Goal: Task Accomplishment & Management: Use online tool/utility

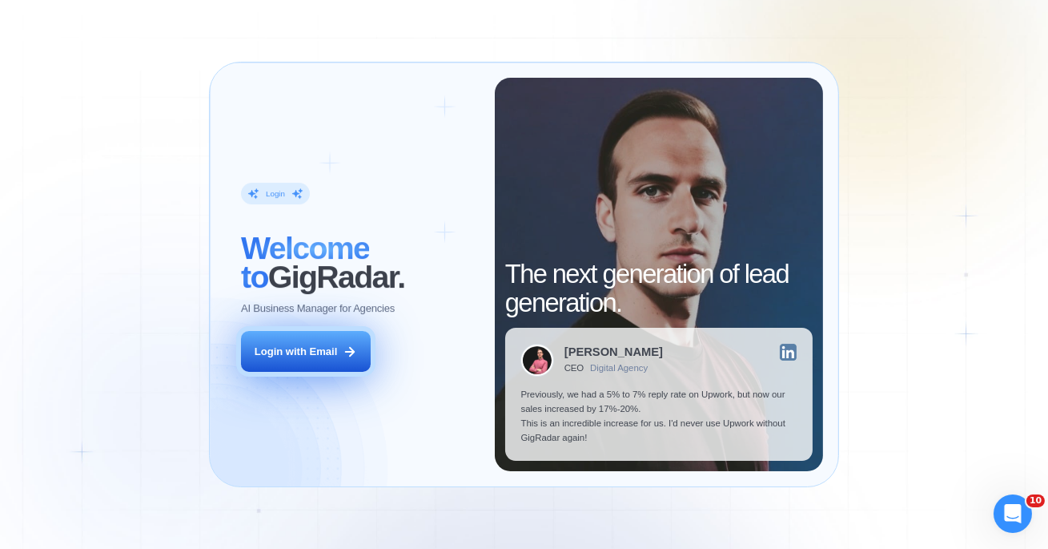
click at [338, 352] on button "Login with Email" at bounding box center [306, 351] width 130 height 41
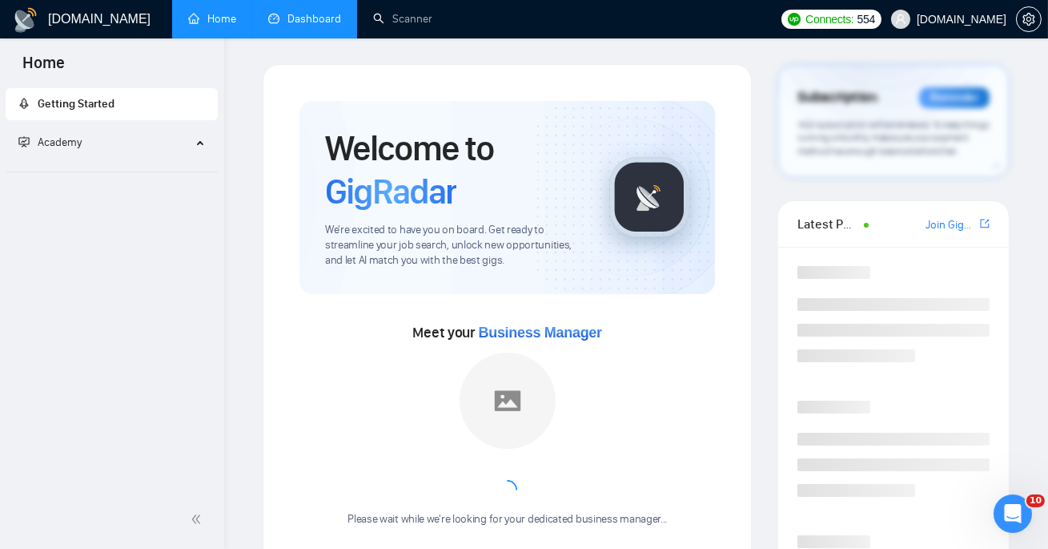
click at [316, 12] on link "Dashboard" at bounding box center [304, 19] width 73 height 14
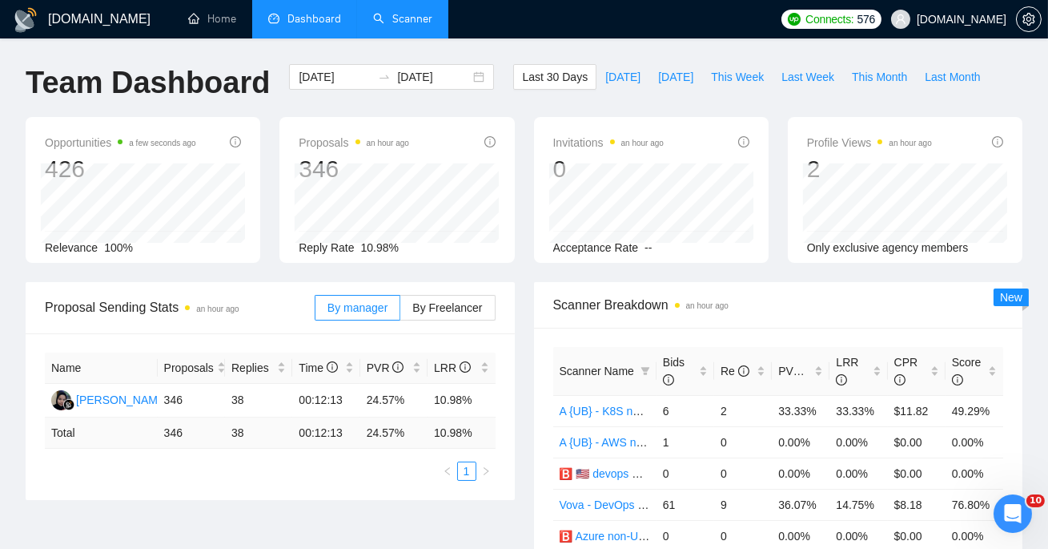
click at [393, 26] on link "Scanner" at bounding box center [402, 19] width 59 height 14
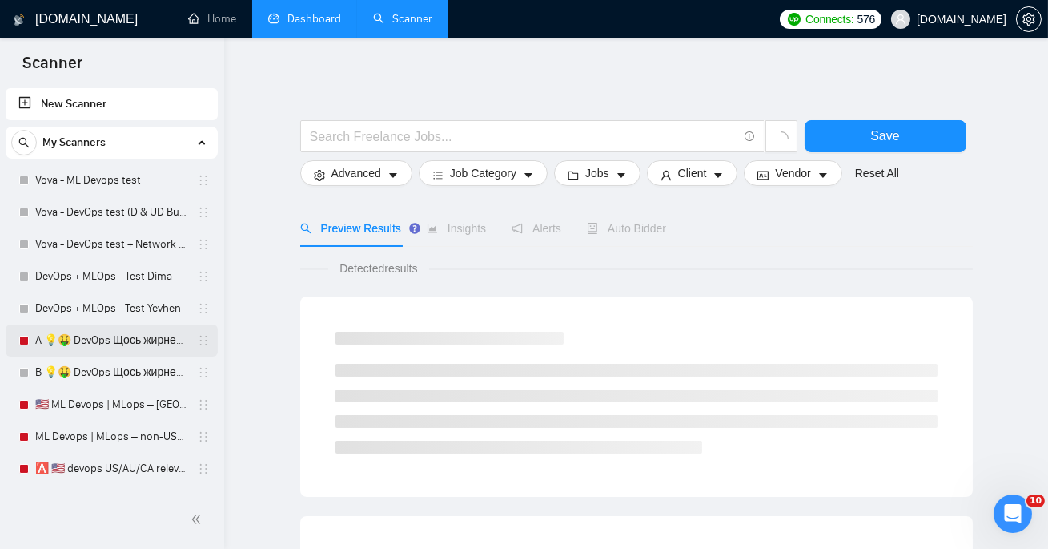
click at [121, 344] on link "A 💡🤑 DevOps Щось жирненьке -" at bounding box center [111, 340] width 152 height 32
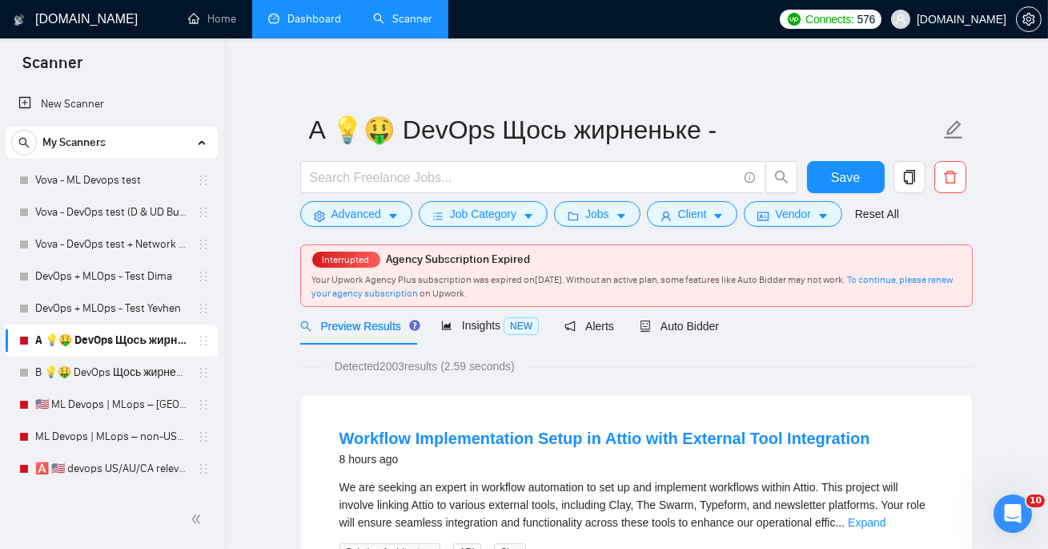
click at [612, 279] on span "Your Upwork Agency Plus subscription was expired on [DATE] . Without an active …" at bounding box center [633, 286] width 642 height 25
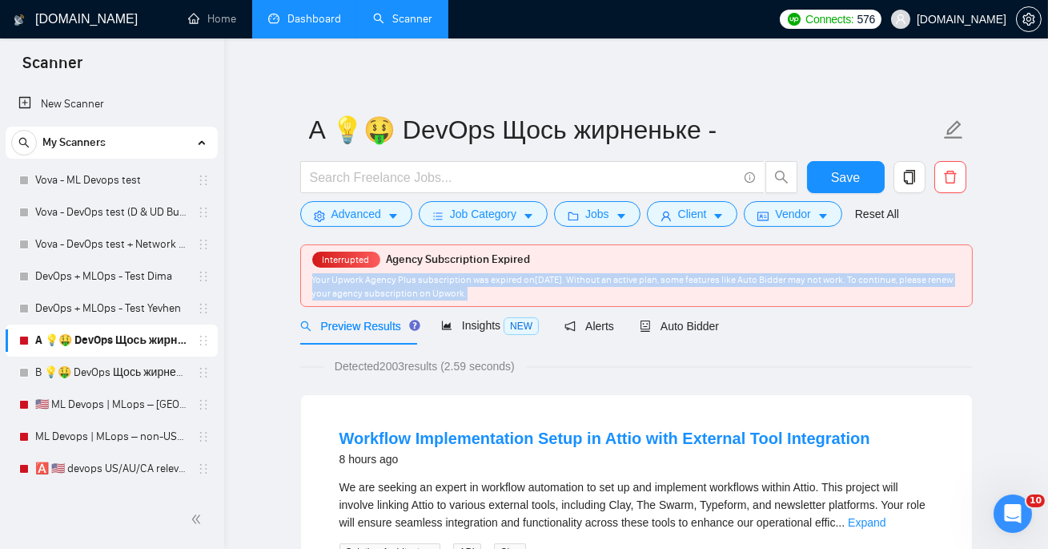
click at [612, 279] on span "Your Upwork Agency Plus subscription was expired on [DATE] . Without an active …" at bounding box center [633, 286] width 642 height 25
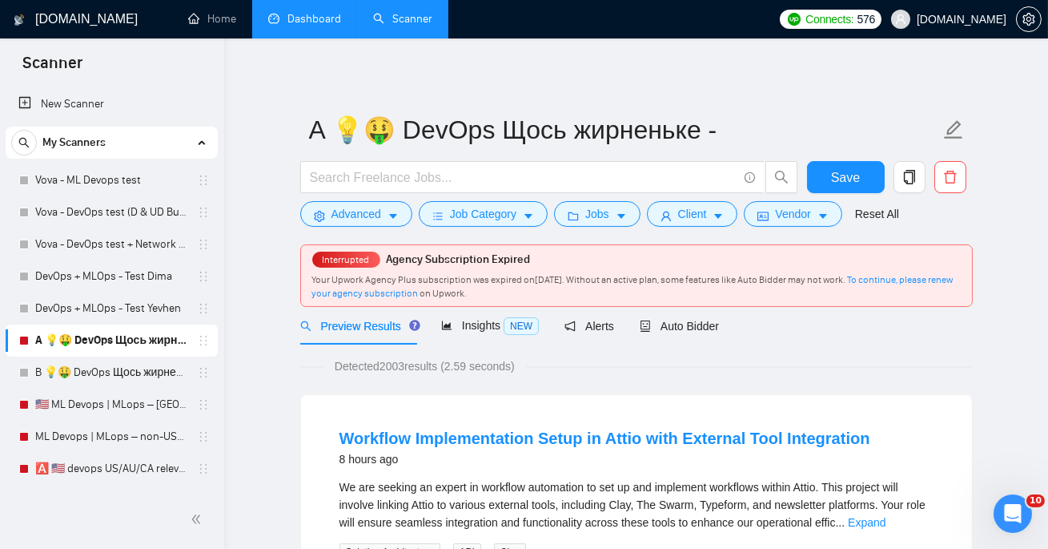
click at [646, 276] on span "Your Upwork Agency Plus subscription was expired on [DATE] . Without an active …" at bounding box center [633, 286] width 642 height 25
click at [783, 212] on span "Vendor" at bounding box center [792, 214] width 35 height 18
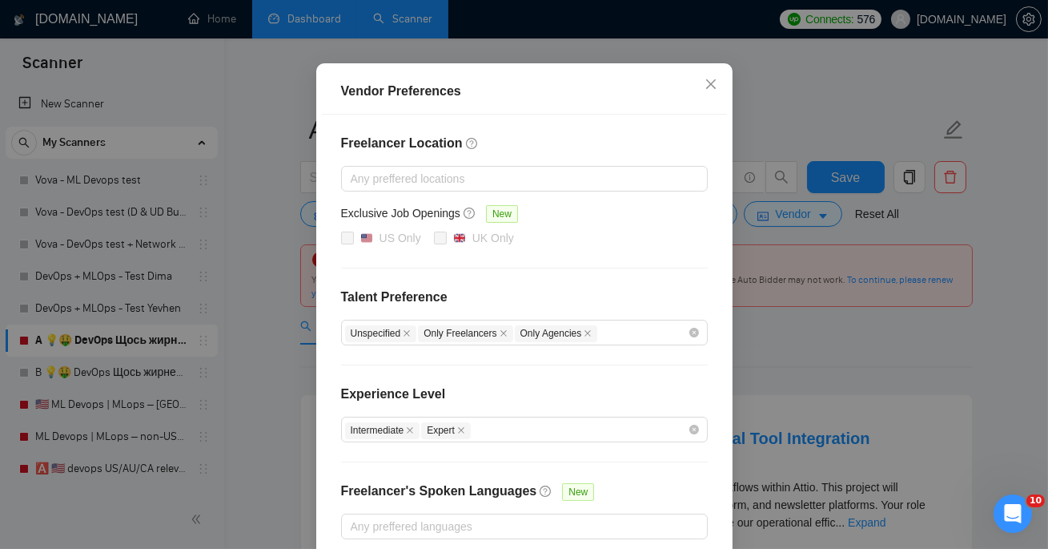
scroll to position [191, 0]
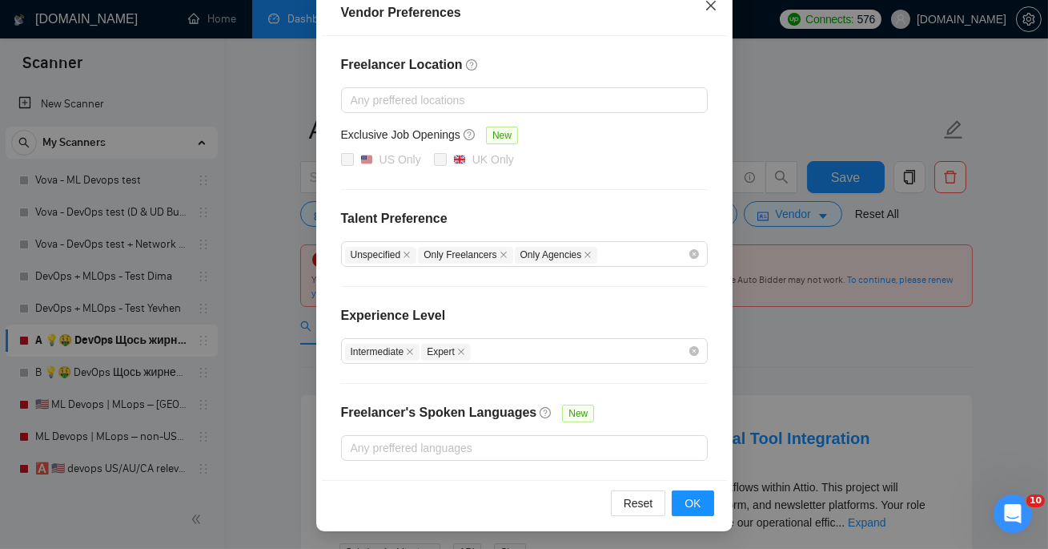
click at [701, 13] on span "Close" at bounding box center [711, 6] width 43 height 43
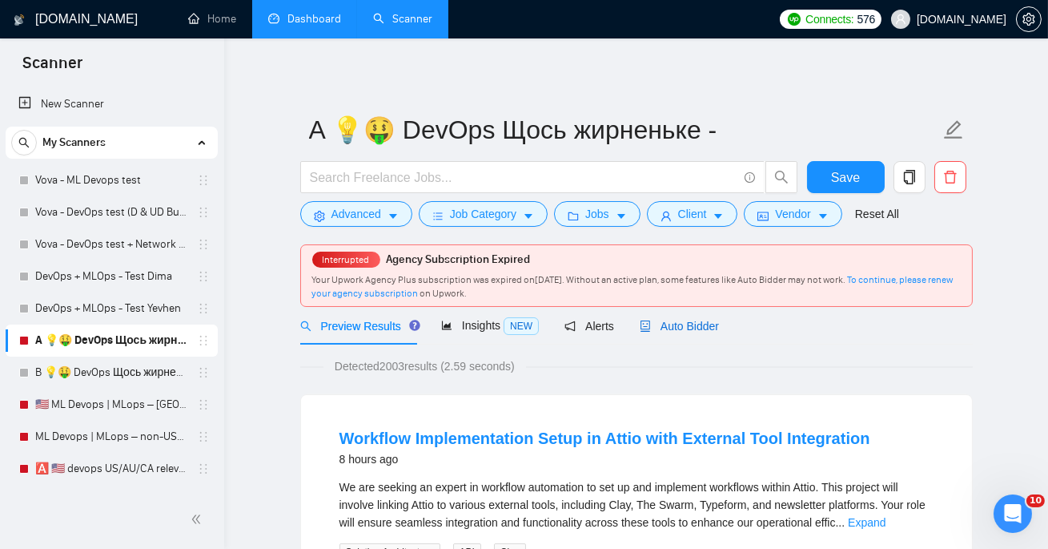
click at [686, 323] on span "Auto Bidder" at bounding box center [679, 326] width 79 height 13
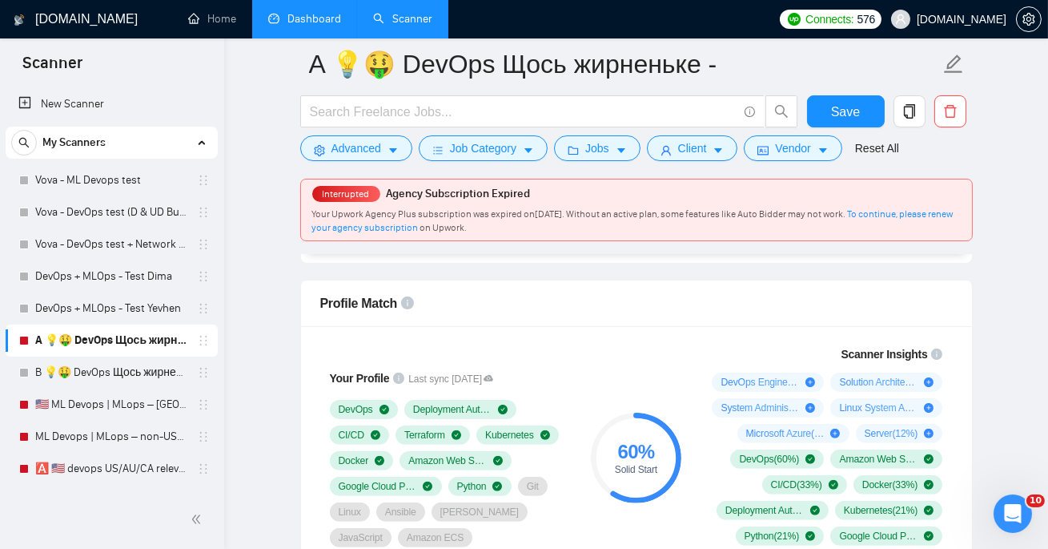
scroll to position [912, 0]
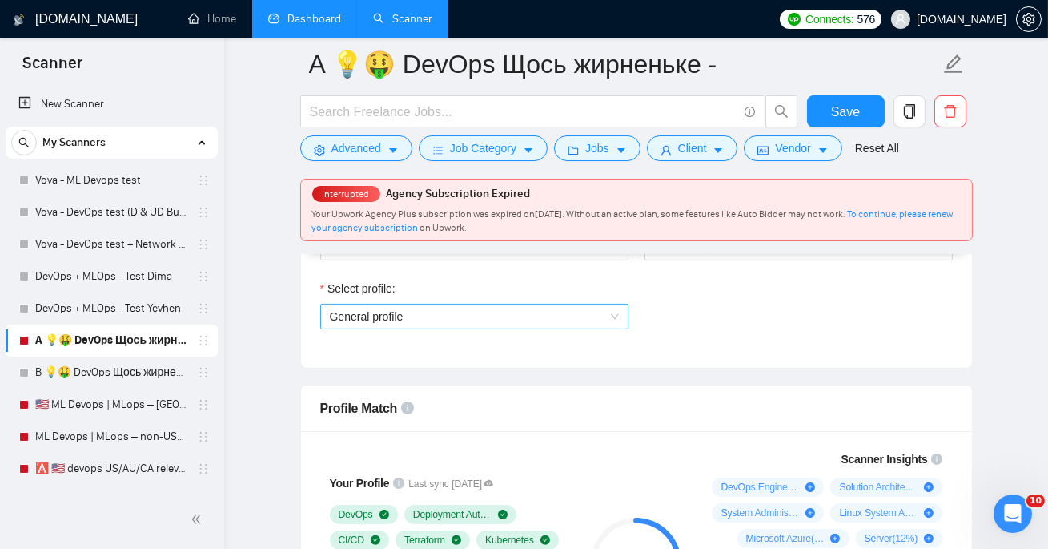
click at [537, 310] on span "General profile" at bounding box center [474, 316] width 289 height 24
